Goal: Check status: Check status

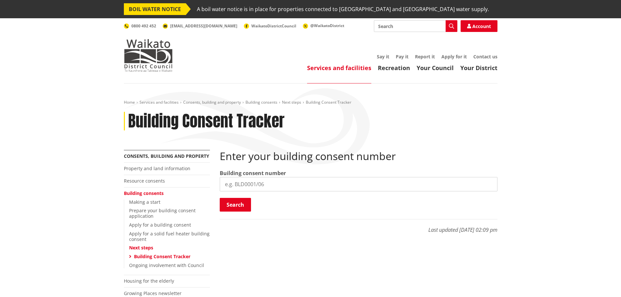
click at [284, 183] on input "search" at bounding box center [359, 184] width 278 height 14
type input "bld0203/26"
click at [265, 186] on input "search" at bounding box center [359, 184] width 278 height 14
type input "bld0141/26"
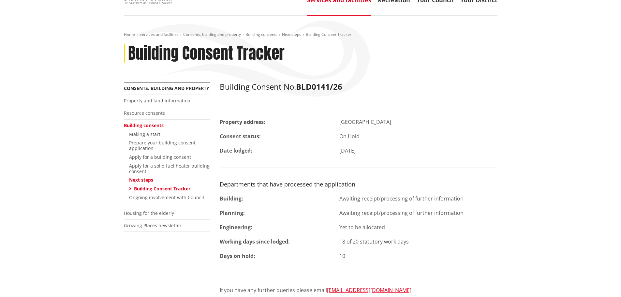
scroll to position [98, 0]
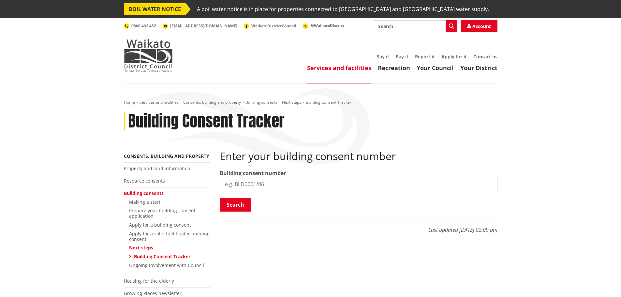
click at [328, 188] on input "search" at bounding box center [359, 184] width 278 height 14
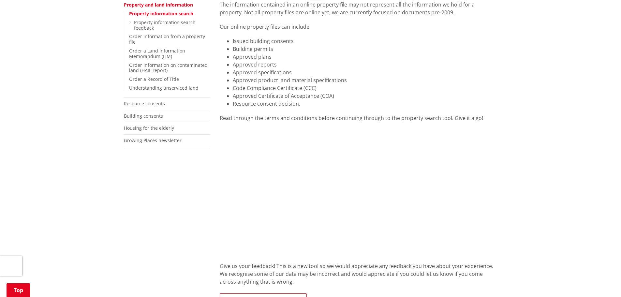
scroll to position [163, 0]
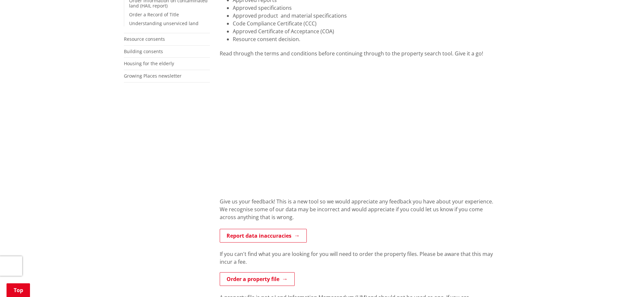
scroll to position [130, 0]
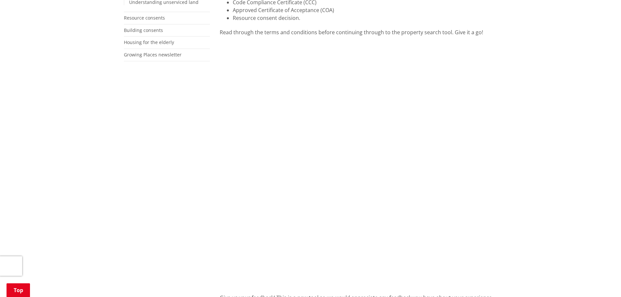
scroll to position [261, 0]
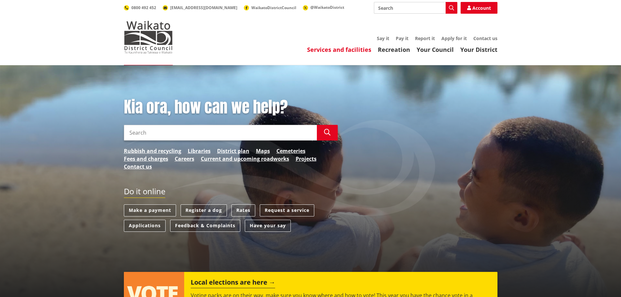
click at [339, 50] on link "Services and facilities" at bounding box center [339, 50] width 64 height 8
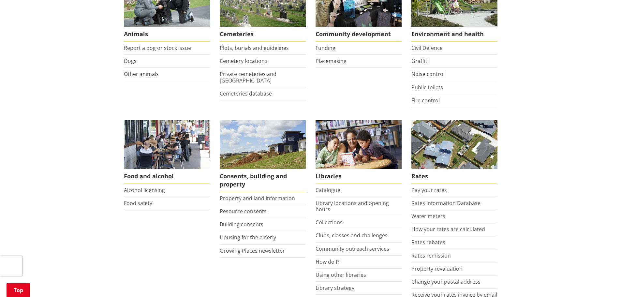
scroll to position [163, 0]
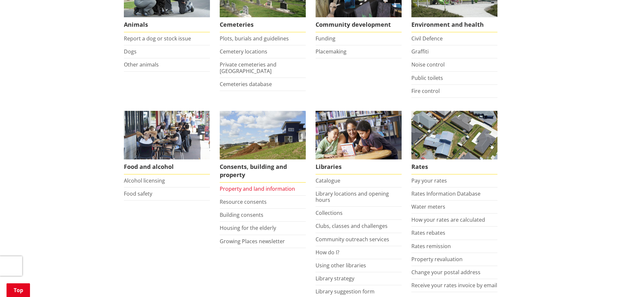
click at [231, 190] on link "Property and land information" at bounding box center [257, 188] width 75 height 7
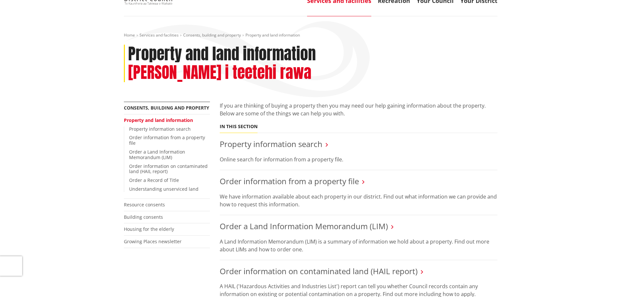
scroll to position [65, 0]
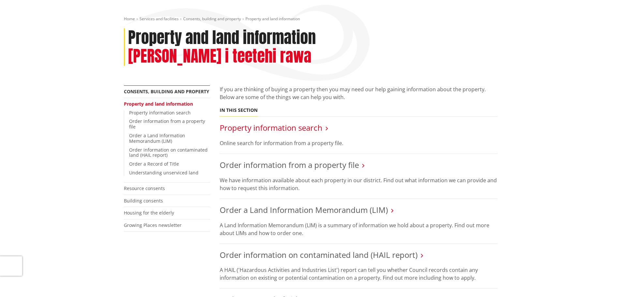
click at [260, 122] on link "Property information search" at bounding box center [271, 127] width 103 height 11
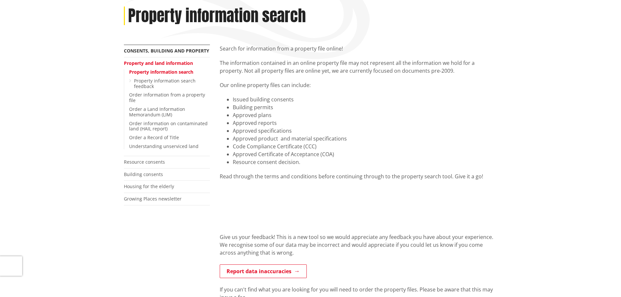
scroll to position [33, 0]
